Goal: Transaction & Acquisition: Purchase product/service

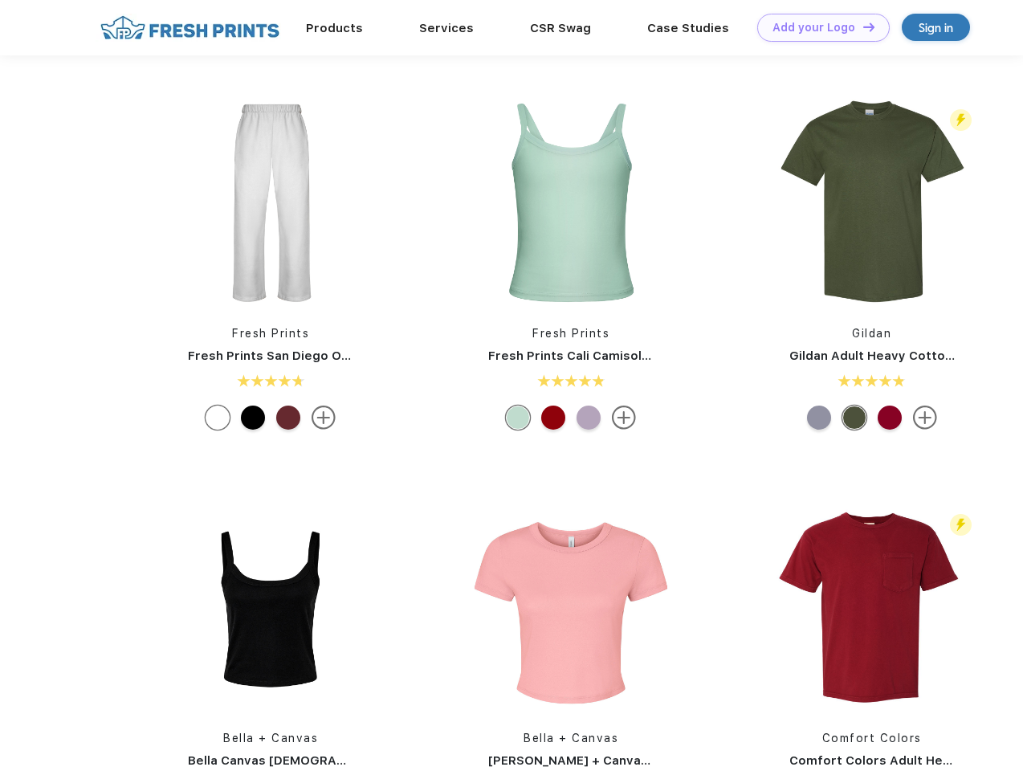
click at [817, 27] on link "Add your Logo Design Tool" at bounding box center [823, 28] width 132 height 28
click at [0, 0] on div "Design Tool" at bounding box center [0, 0] width 0 height 0
click at [861, 26] on link "Add your Logo Design Tool" at bounding box center [823, 28] width 132 height 28
click at [271, 202] on img at bounding box center [271, 203] width 214 height 214
click at [218, 417] on div at bounding box center [218, 417] width 24 height 24
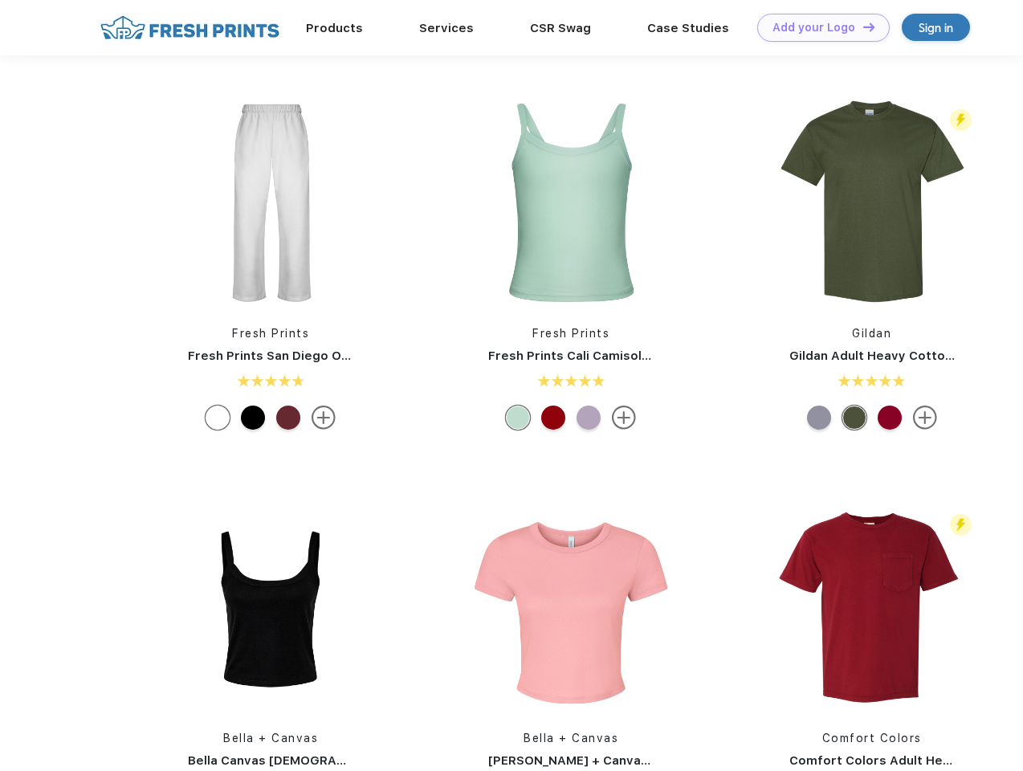
click at [253, 417] on div at bounding box center [253, 417] width 24 height 24
click at [288, 417] on div at bounding box center [288, 417] width 24 height 24
click at [571, 202] on img at bounding box center [571, 203] width 214 height 214
click at [518, 417] on div at bounding box center [518, 417] width 24 height 24
click at [553, 417] on div at bounding box center [553, 417] width 24 height 24
